Goal: Information Seeking & Learning: Learn about a topic

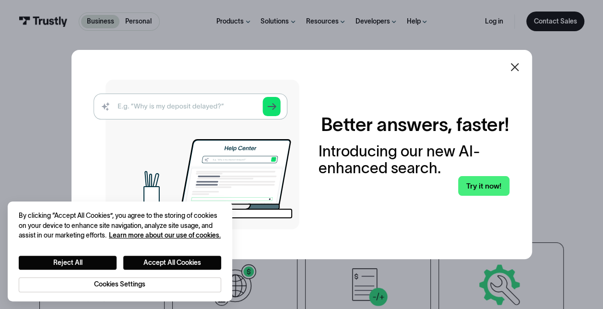
click at [206, 102] on img at bounding box center [197, 155] width 206 height 150
click at [207, 260] on button "Accept All Cookies" at bounding box center [172, 263] width 98 height 14
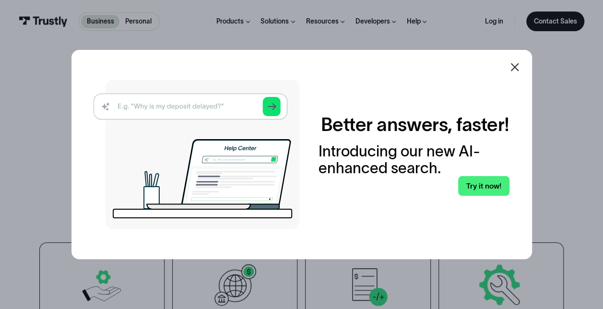
click at [197, 110] on img at bounding box center [197, 155] width 206 height 150
click at [475, 182] on link "Try it now!" at bounding box center [483, 186] width 51 height 20
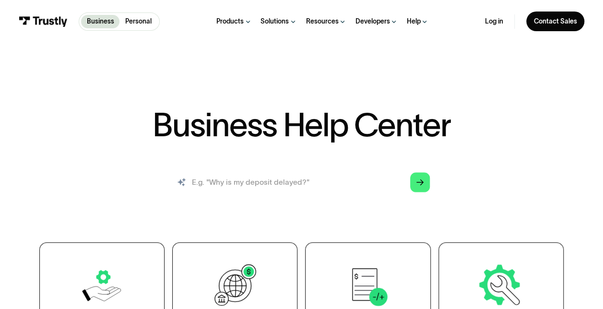
click at [367, 185] on input "search" at bounding box center [300, 182] width 271 height 30
type input "fraud"
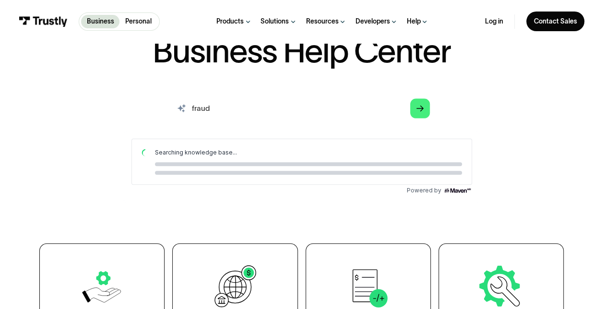
scroll to position [75, 0]
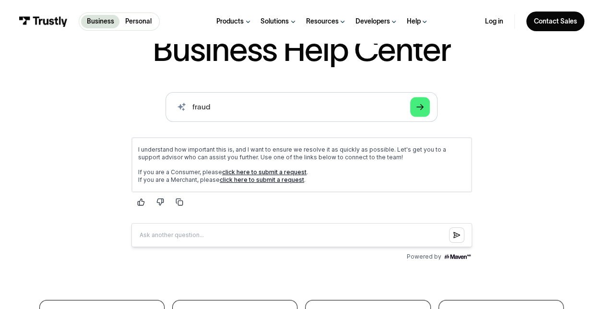
click at [294, 171] on link "click here to submit a request" at bounding box center [264, 171] width 84 height 7
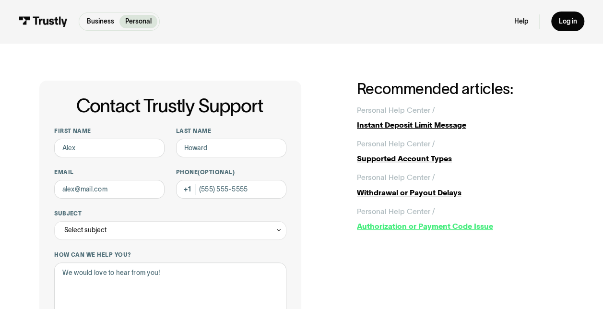
click at [439, 224] on div "Authorization or Payment Code Issue" at bounding box center [460, 226] width 207 height 11
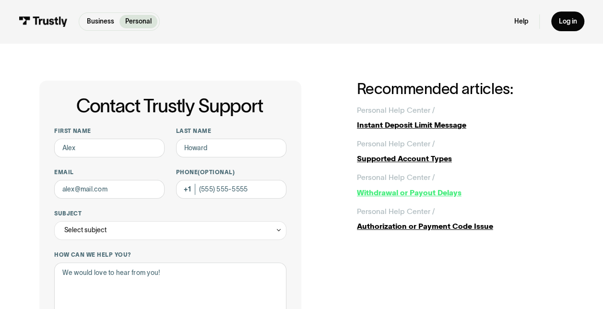
click at [433, 188] on div "Withdrawal or Payout Delays" at bounding box center [460, 192] width 207 height 11
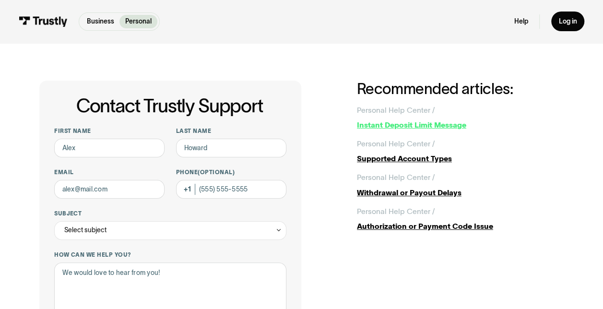
click at [382, 125] on div "Instant Deposit Limit Message" at bounding box center [460, 124] width 207 height 11
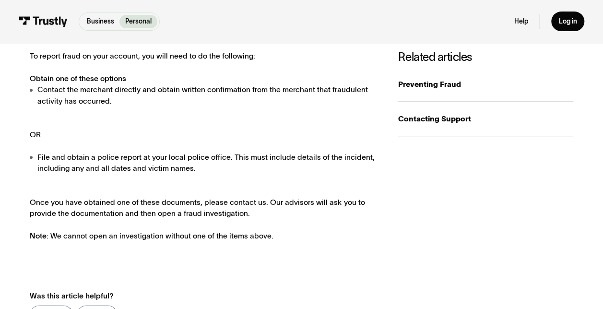
scroll to position [170, 0]
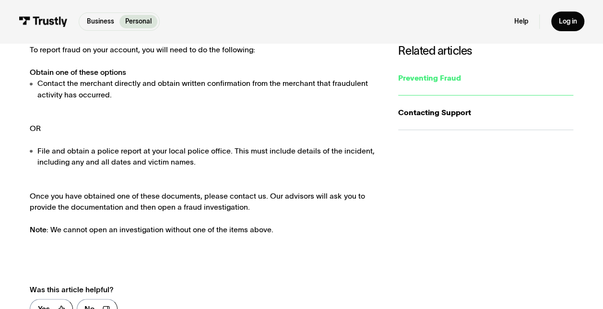
click at [453, 78] on div "Preventing Fraud" at bounding box center [485, 77] width 175 height 11
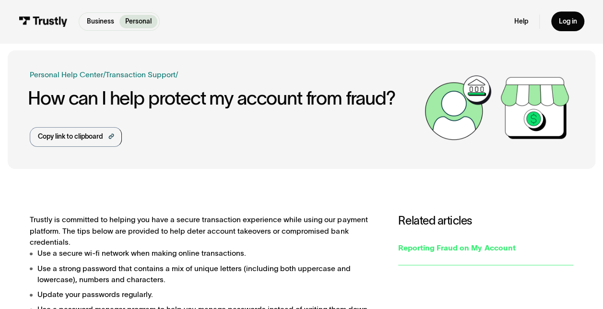
click at [485, 246] on div "Reporting Fraud on My Account" at bounding box center [485, 247] width 175 height 11
